Goal: Check status: Check status

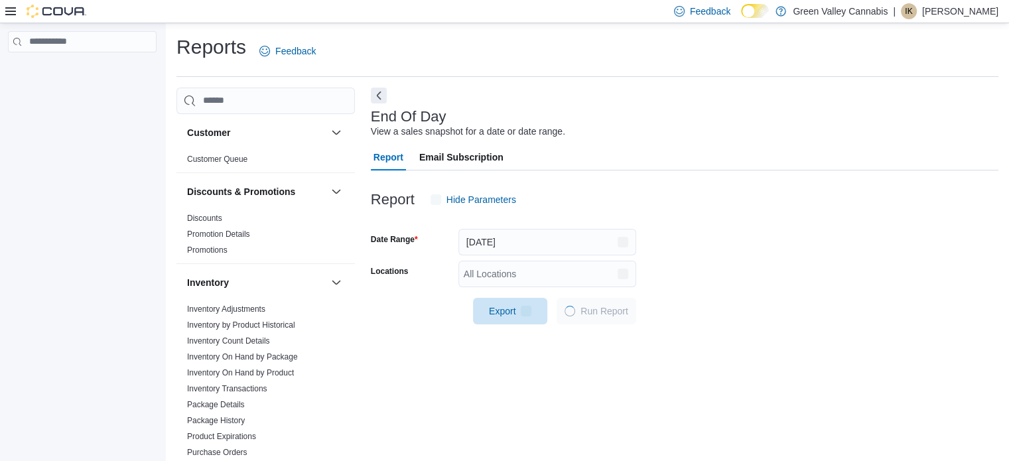
scroll to position [9, 0]
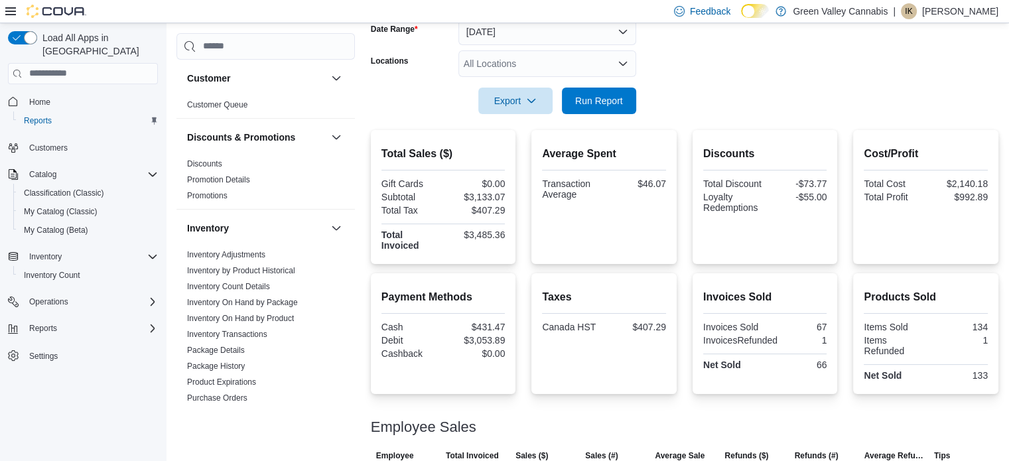
scroll to position [313, 0]
